Goal: Find specific page/section: Find specific page/section

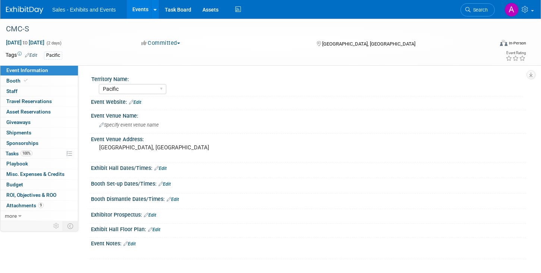
select select "Pacific"
click at [474, 10] on span "Search" at bounding box center [479, 10] width 17 height 6
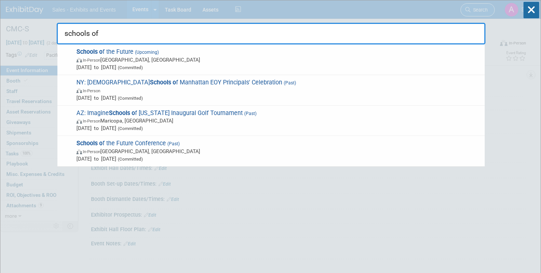
type input "schools of"
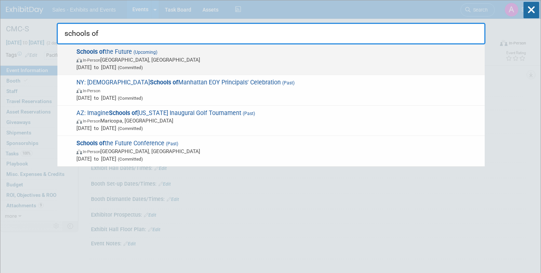
click at [215, 60] on span "In-Person [GEOGRAPHIC_DATA], [GEOGRAPHIC_DATA]" at bounding box center [278, 59] width 405 height 7
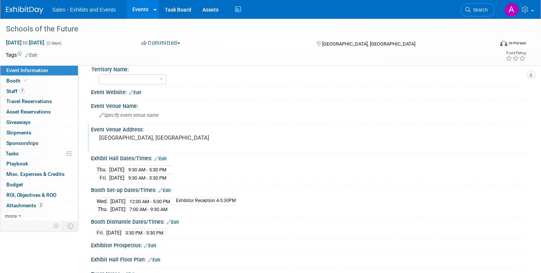
scroll to position [9, 0]
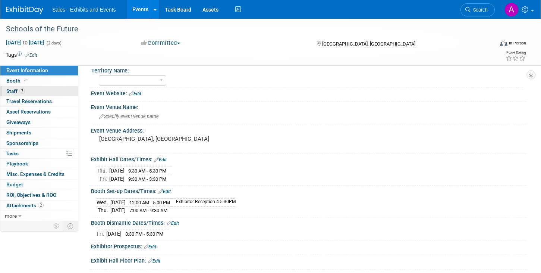
click at [31, 93] on link "7 Staff 7" at bounding box center [39, 91] width 78 height 10
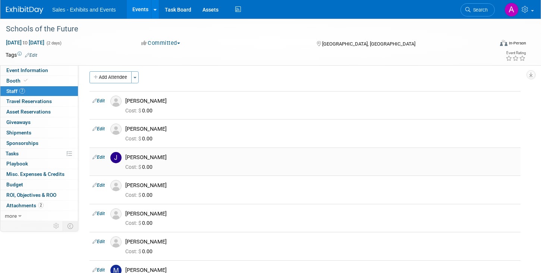
scroll to position [0, 0]
